Goal: Entertainment & Leisure: Consume media (video, audio)

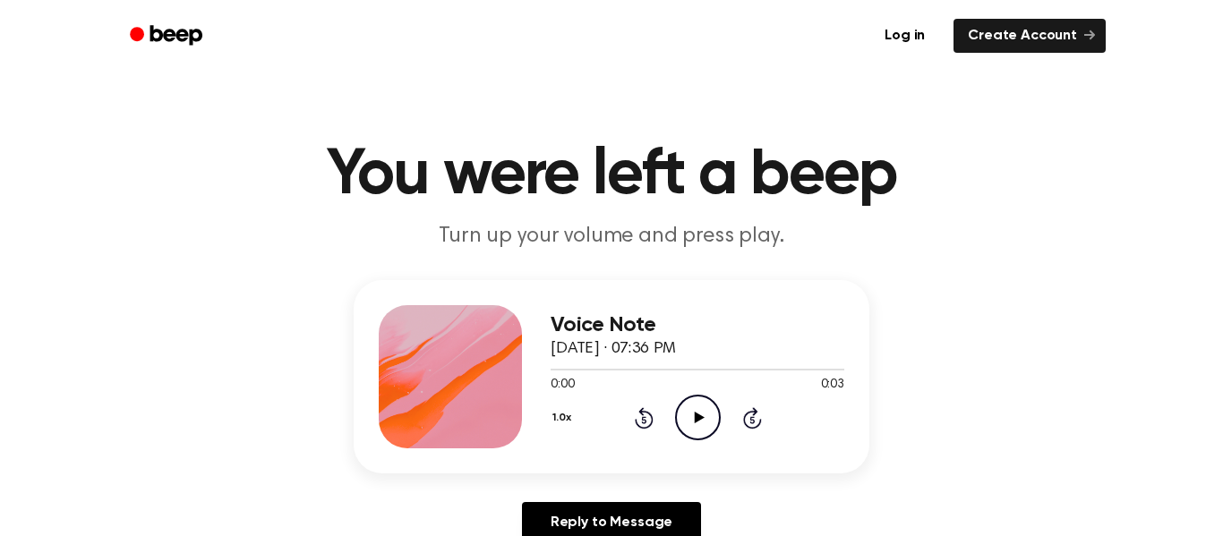
click at [683, 420] on icon "Play Audio" at bounding box center [698, 418] width 46 height 46
click at [683, 420] on icon "Pause Audio" at bounding box center [698, 418] width 46 height 46
click at [695, 433] on icon "Play Audio" at bounding box center [698, 418] width 46 height 46
click at [706, 414] on icon "Play Audio" at bounding box center [698, 418] width 46 height 46
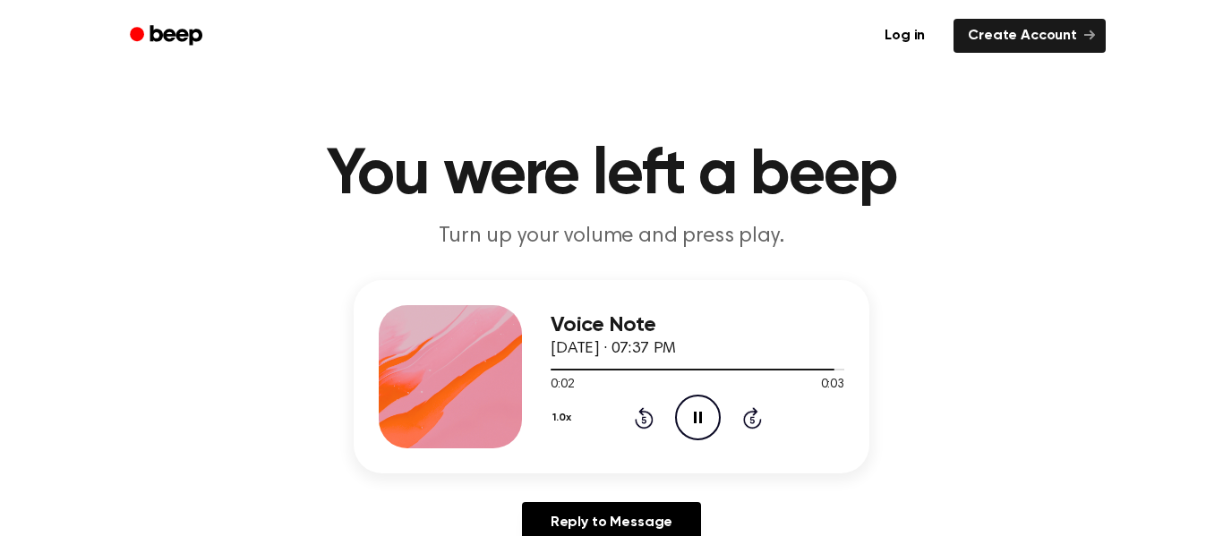
click at [706, 414] on icon "Pause Audio" at bounding box center [698, 418] width 46 height 46
click at [683, 425] on icon "Play Audio" at bounding box center [698, 418] width 46 height 46
